Goal: Navigation & Orientation: Find specific page/section

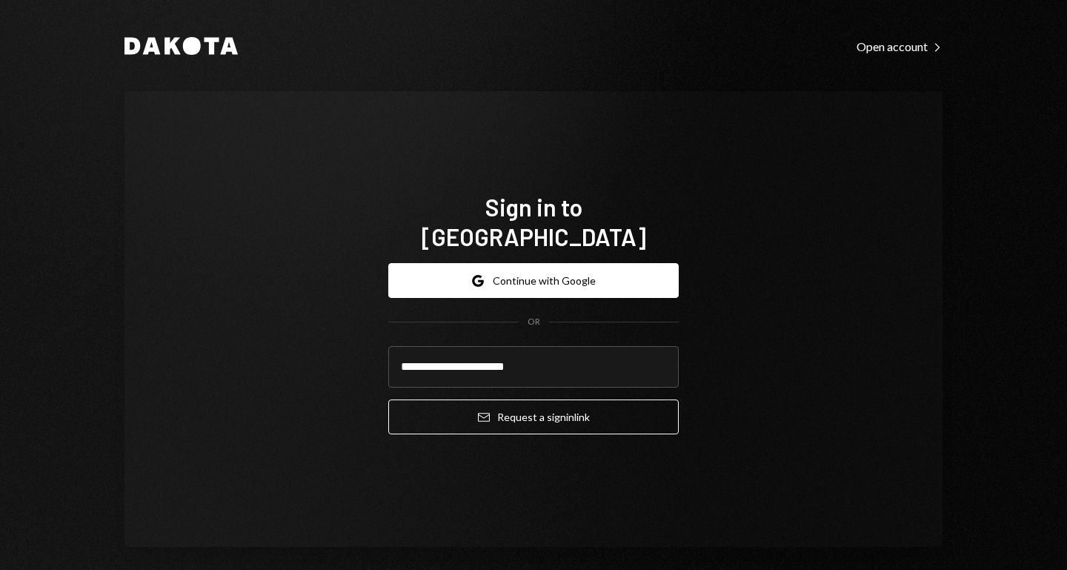
type input "**********"
click at [388, 400] on button "Email Request a sign in link" at bounding box center [533, 417] width 291 height 35
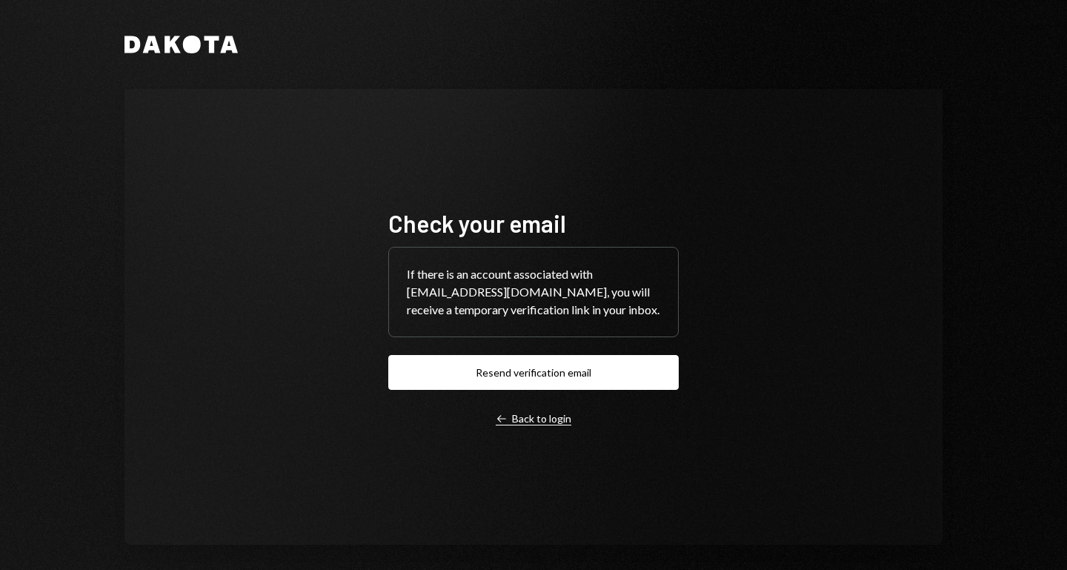
click at [545, 417] on div "Left Arrow Back to login" at bounding box center [534, 418] width 76 height 13
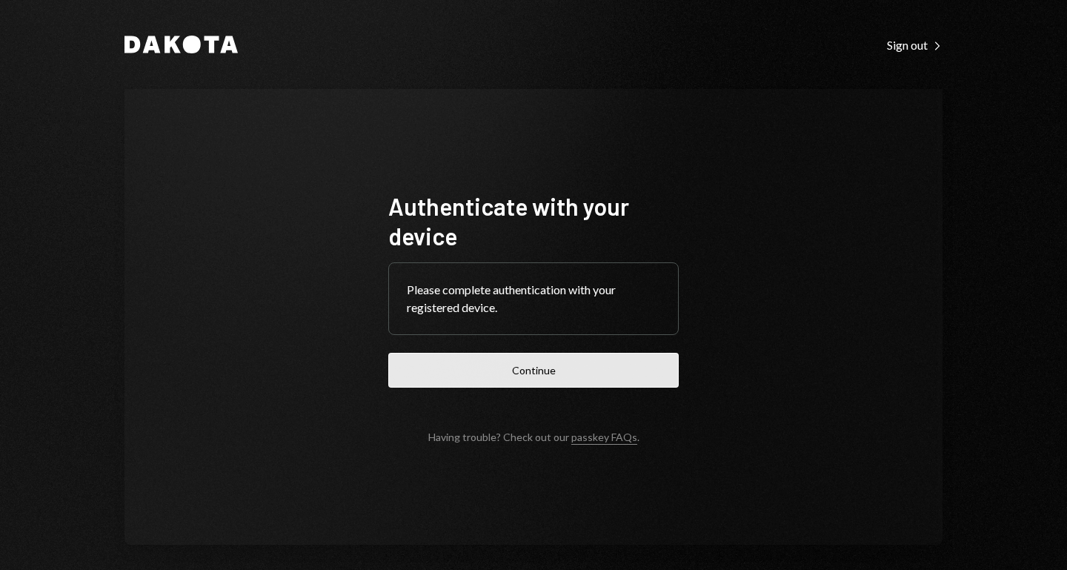
click at [523, 362] on button "Continue" at bounding box center [533, 370] width 291 height 35
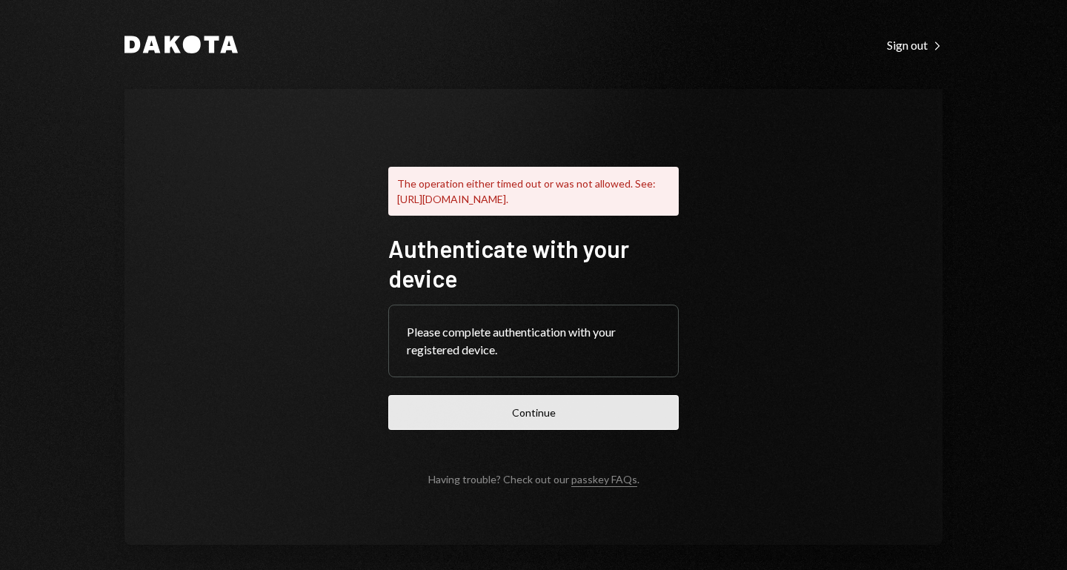
click at [547, 430] on button "Continue" at bounding box center [533, 412] width 291 height 35
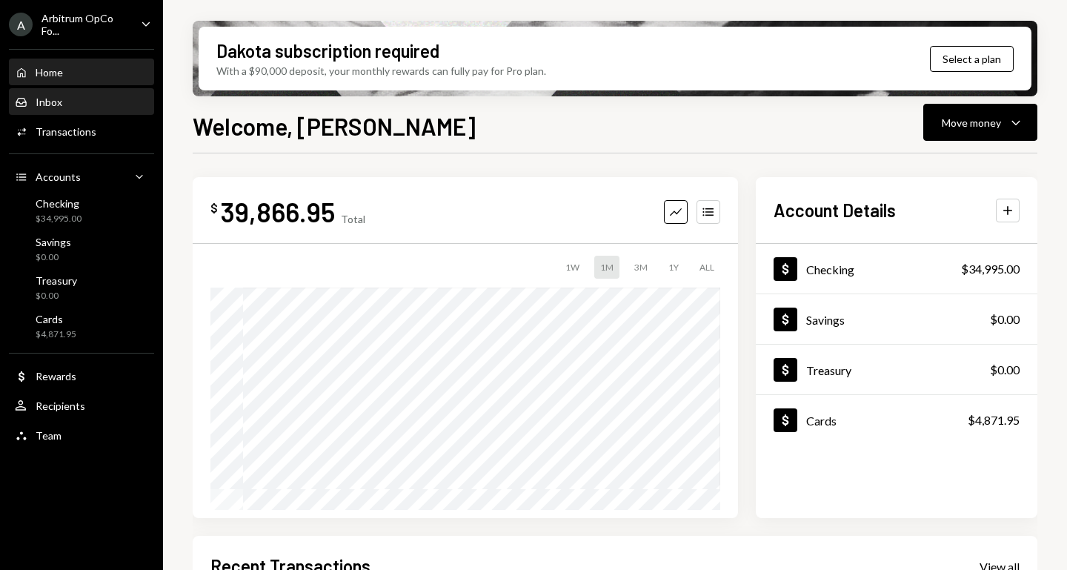
click at [77, 102] on div "Inbox Inbox" at bounding box center [81, 102] width 133 height 13
